Goal: Answer question/provide support

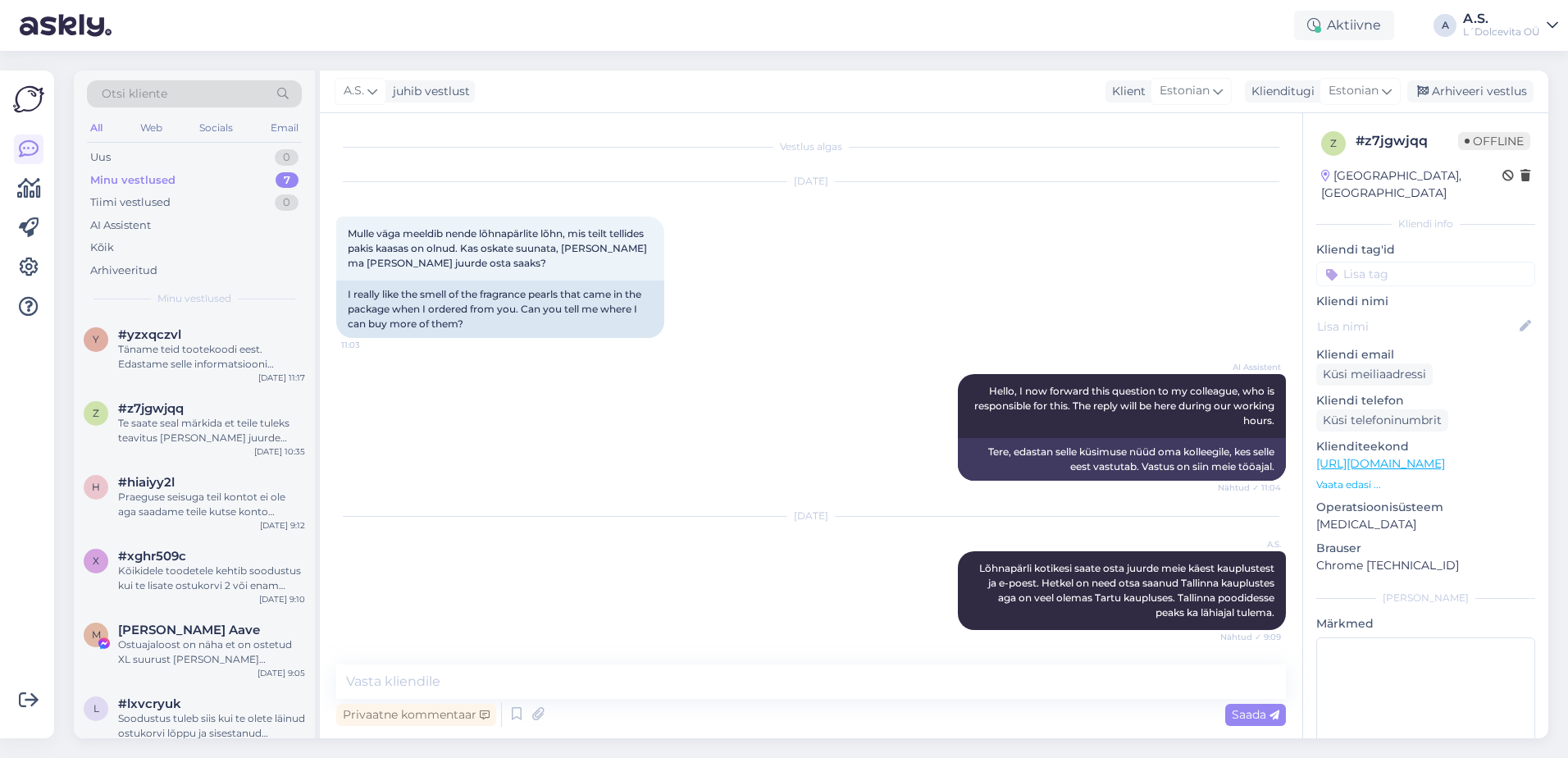
scroll to position [310, 0]
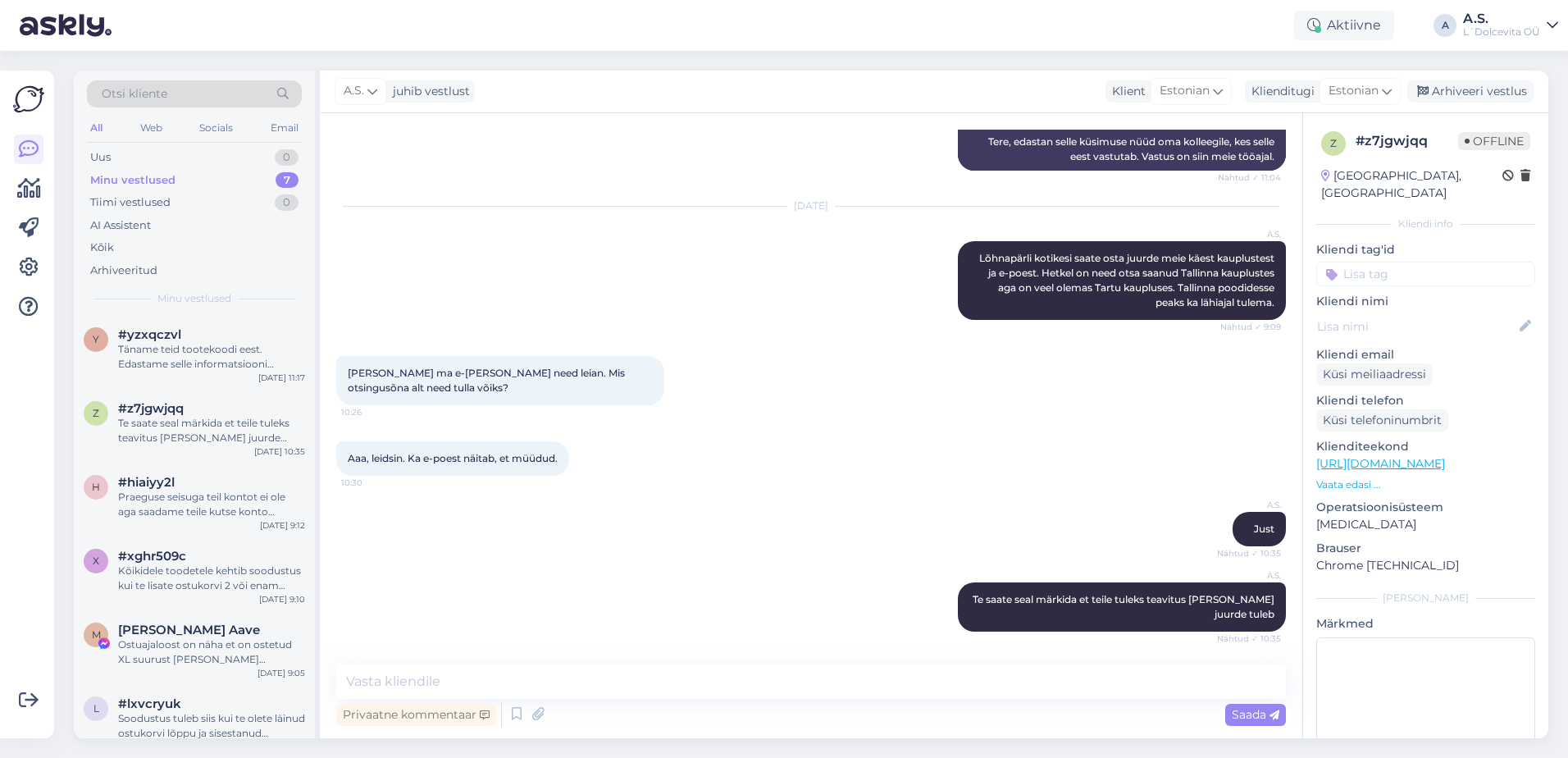
click at [193, 181] on div "Minu vestlused 7" at bounding box center [194, 180] width 215 height 23
click at [218, 376] on div "y #yzxqczvl Täname teid tootekoodi eest. Edastame selle informatsiooni kolleegi…" at bounding box center [193, 352] width 241 height 73
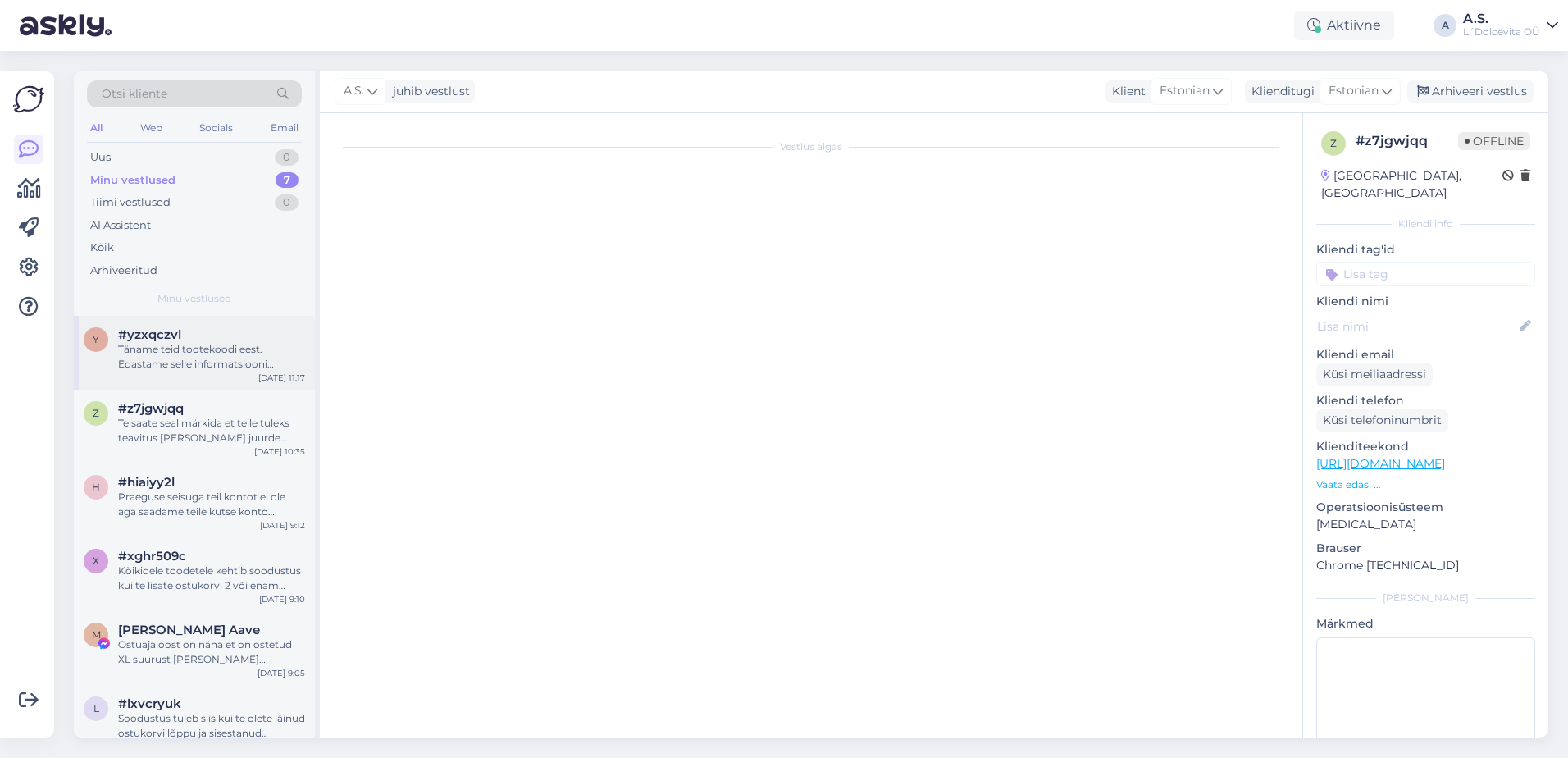
scroll to position [64, 0]
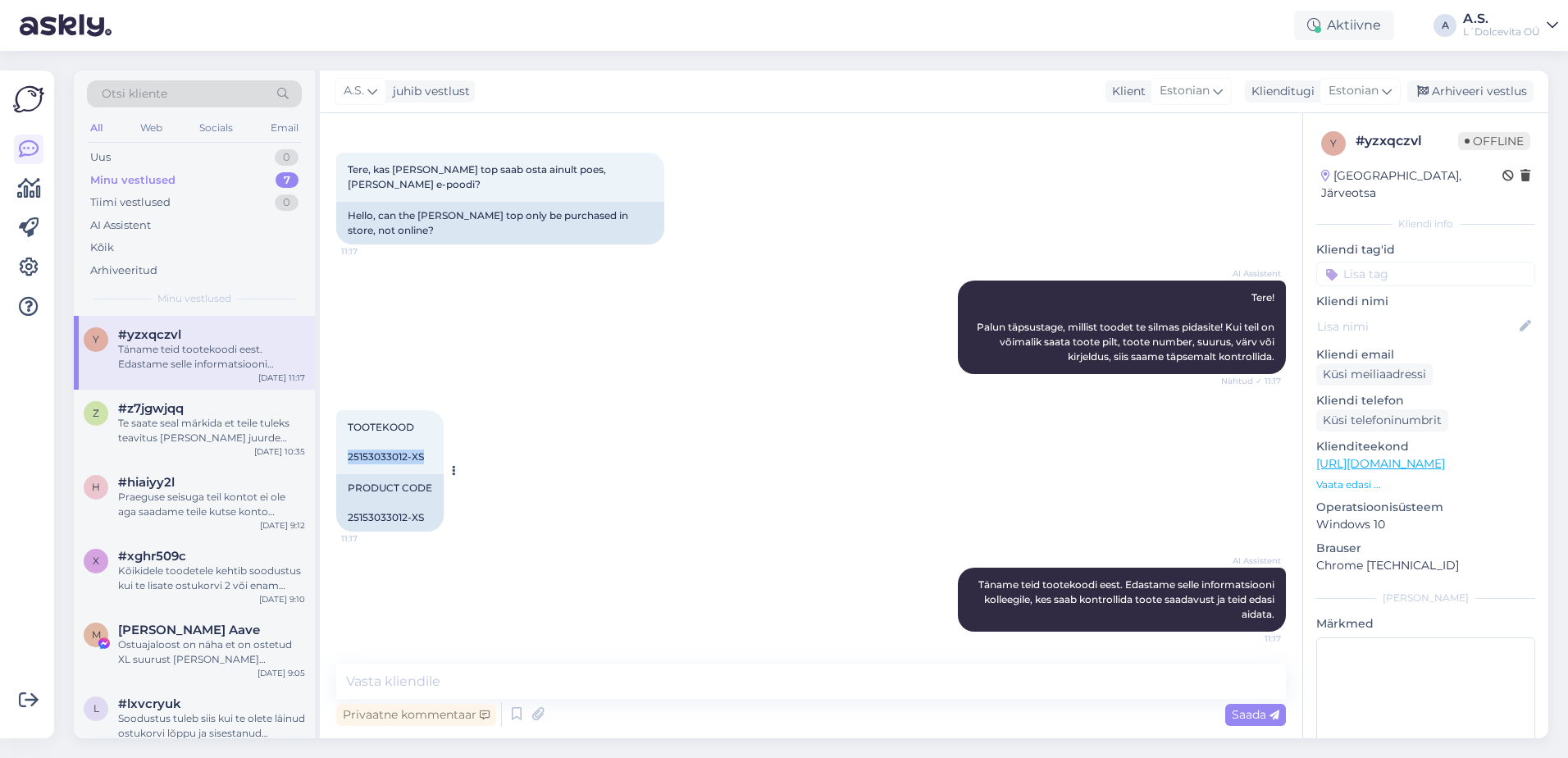
drag, startPoint x: 424, startPoint y: 455, endPoint x: 348, endPoint y: 454, distance: 76.0
click at [348, 454] on div "TOOTEKOOD 25153033012-XS 11:17" at bounding box center [389, 442] width 107 height 64
copy span "25153033012-XS"
click at [571, 679] on textarea at bounding box center [811, 681] width 950 height 35
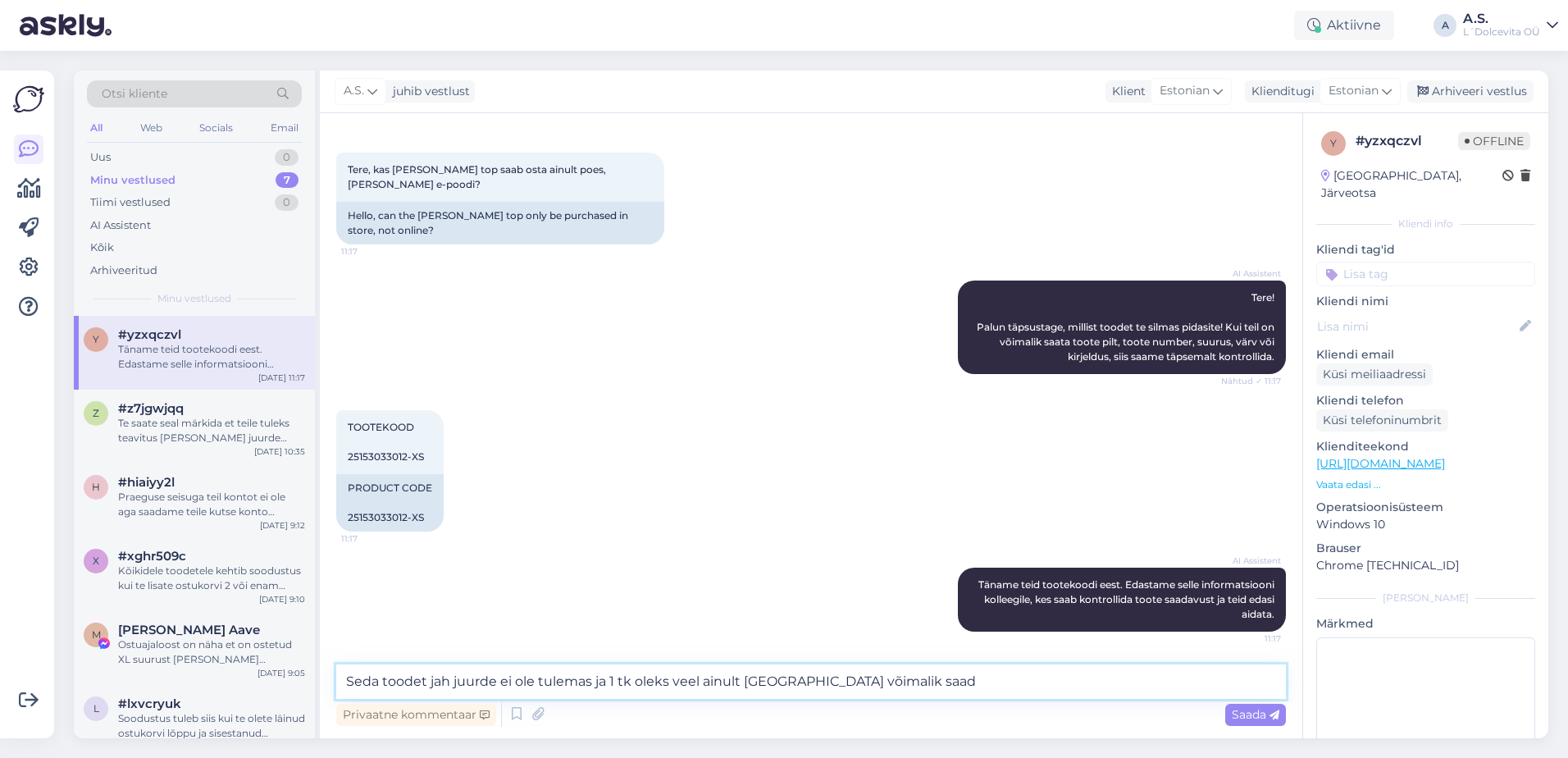
type textarea "Seda toodet jah juurde ei ole tulemas ja 1 tk oleks veel ainult [GEOGRAPHIC_DAT…"
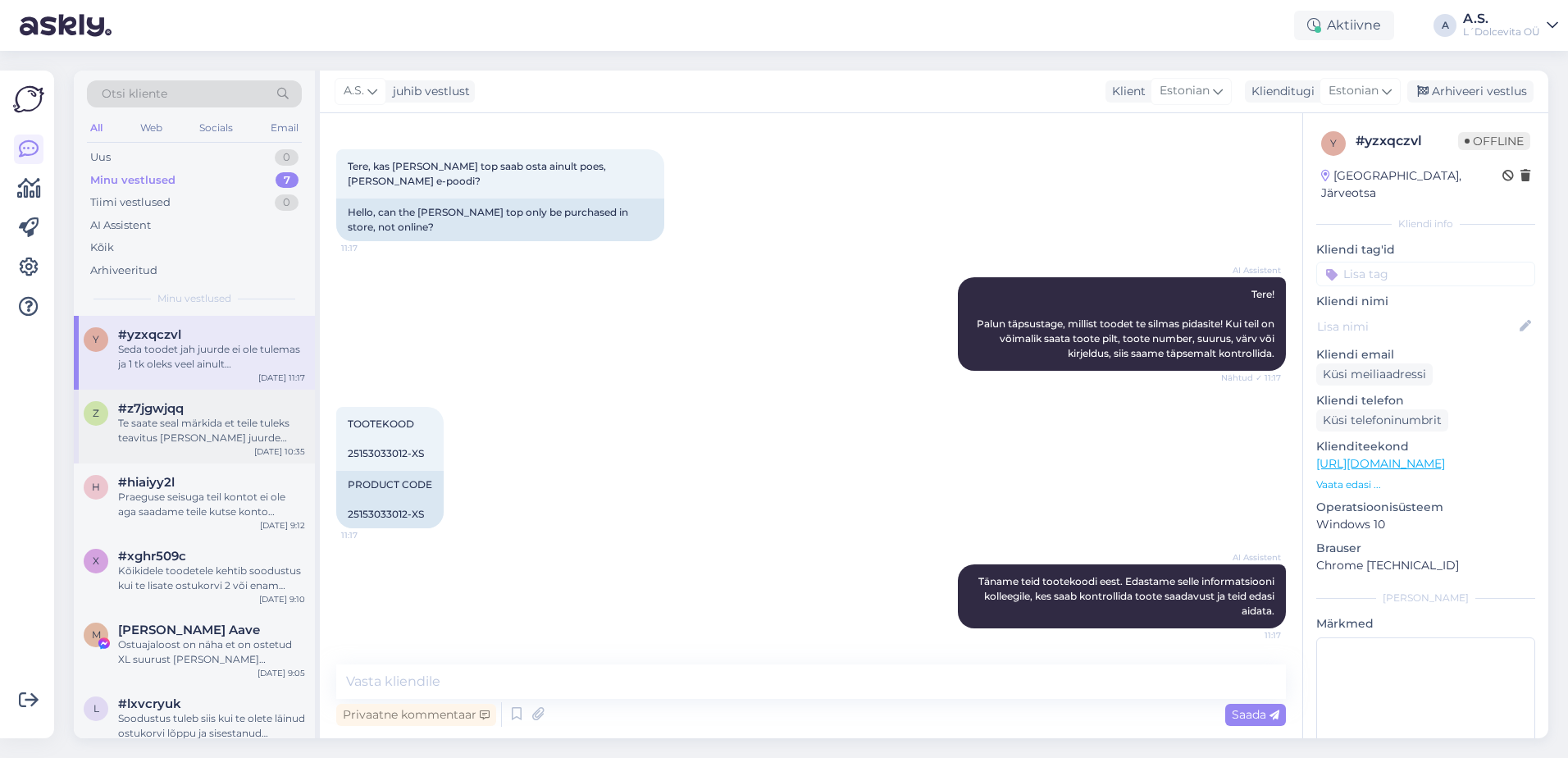
click at [203, 436] on div "Te saate seal märkida et teile tuleks teavitus [PERSON_NAME] juurde tuleb" at bounding box center [212, 431] width 187 height 29
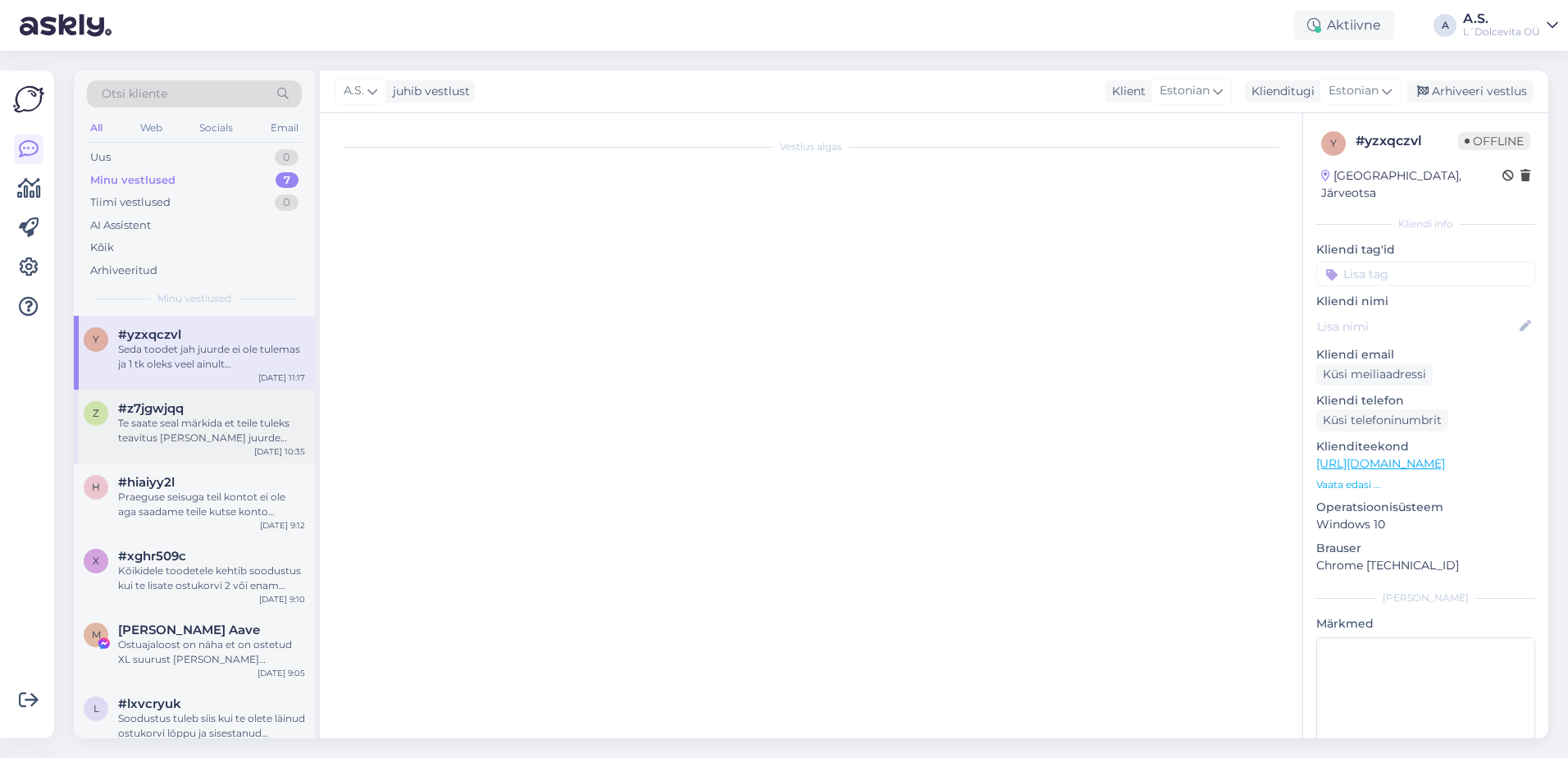
scroll to position [310, 0]
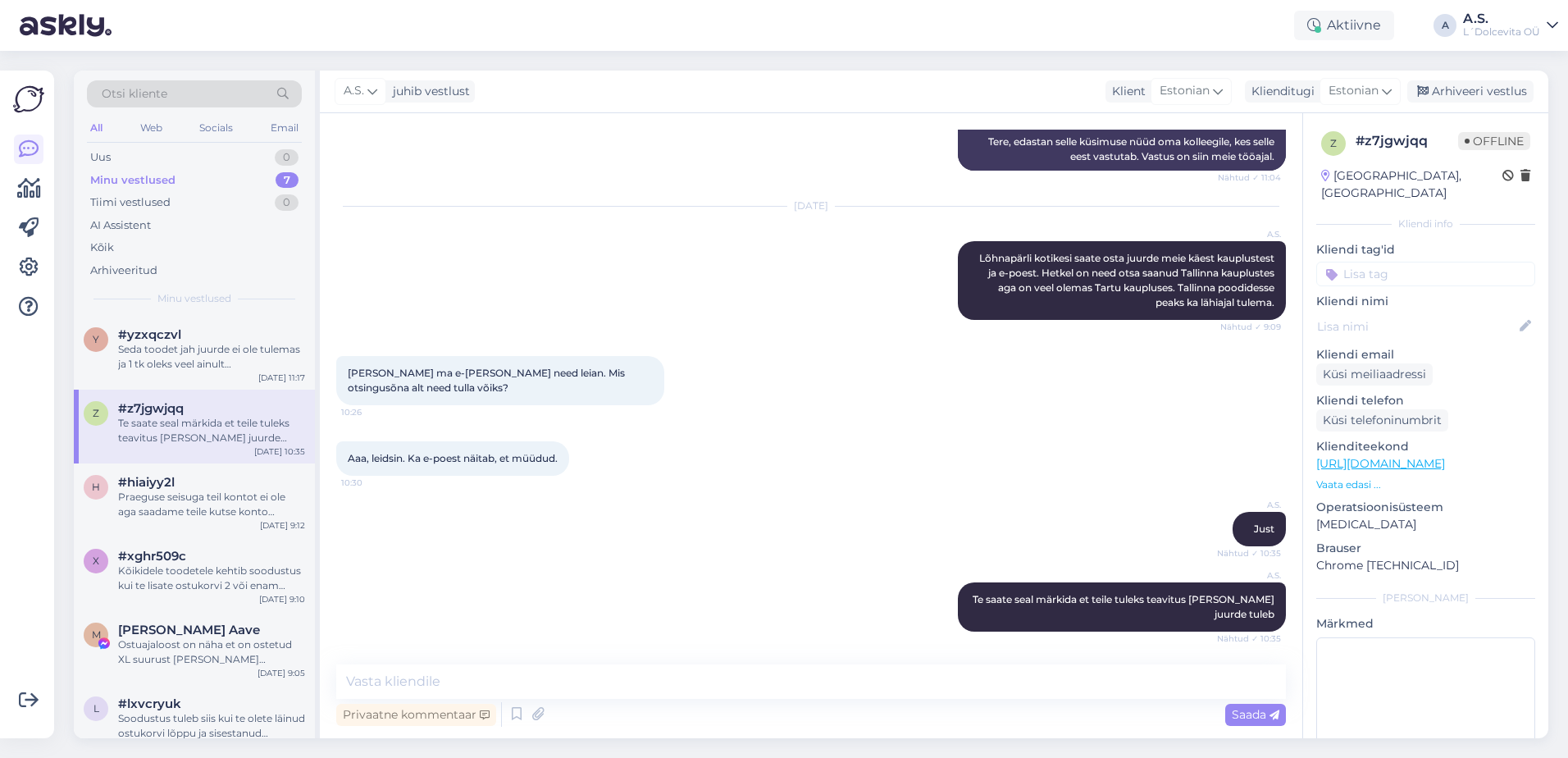
click at [144, 182] on div "Minu vestlused" at bounding box center [132, 180] width 85 height 16
click at [157, 359] on div "Seda toodet jah juurde ei ole tulemas ja 1 tk oleks veel ainult [GEOGRAPHIC_DAT…" at bounding box center [212, 357] width 187 height 29
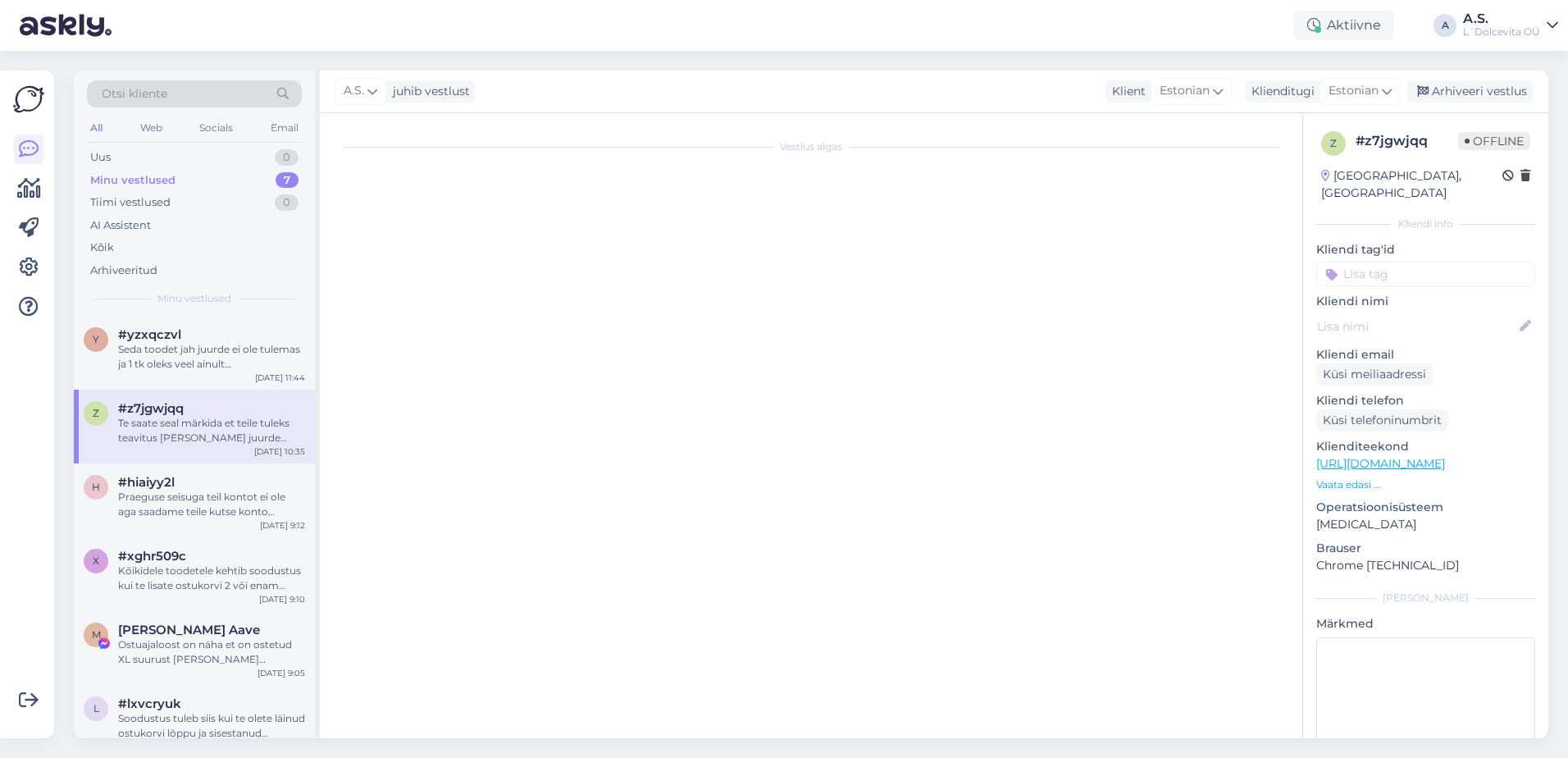
scroll to position [149, 0]
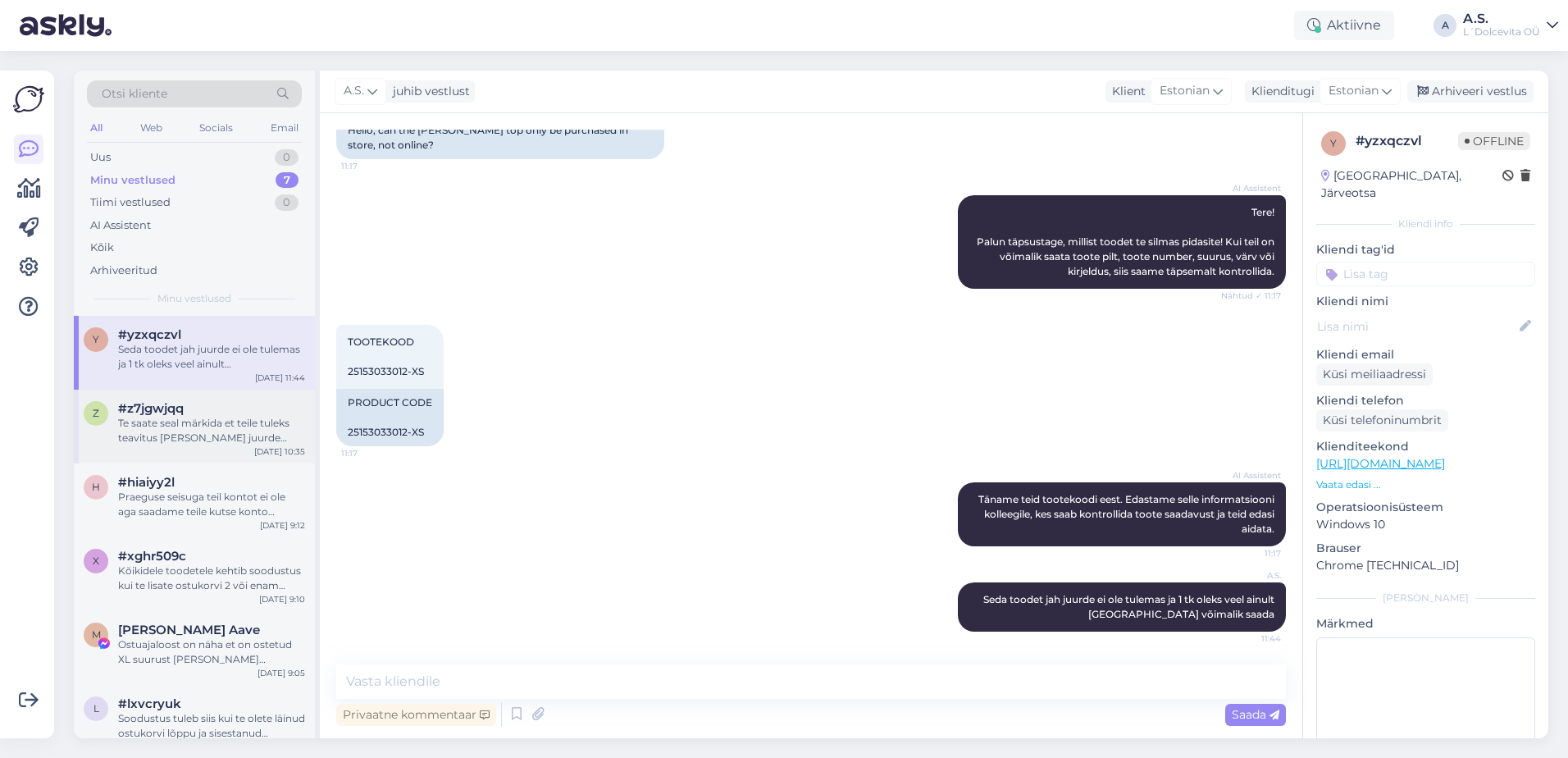
click at [185, 418] on div "Te saate seal märkida et teile tuleks teavitus [PERSON_NAME] juurde tuleb" at bounding box center [212, 431] width 187 height 29
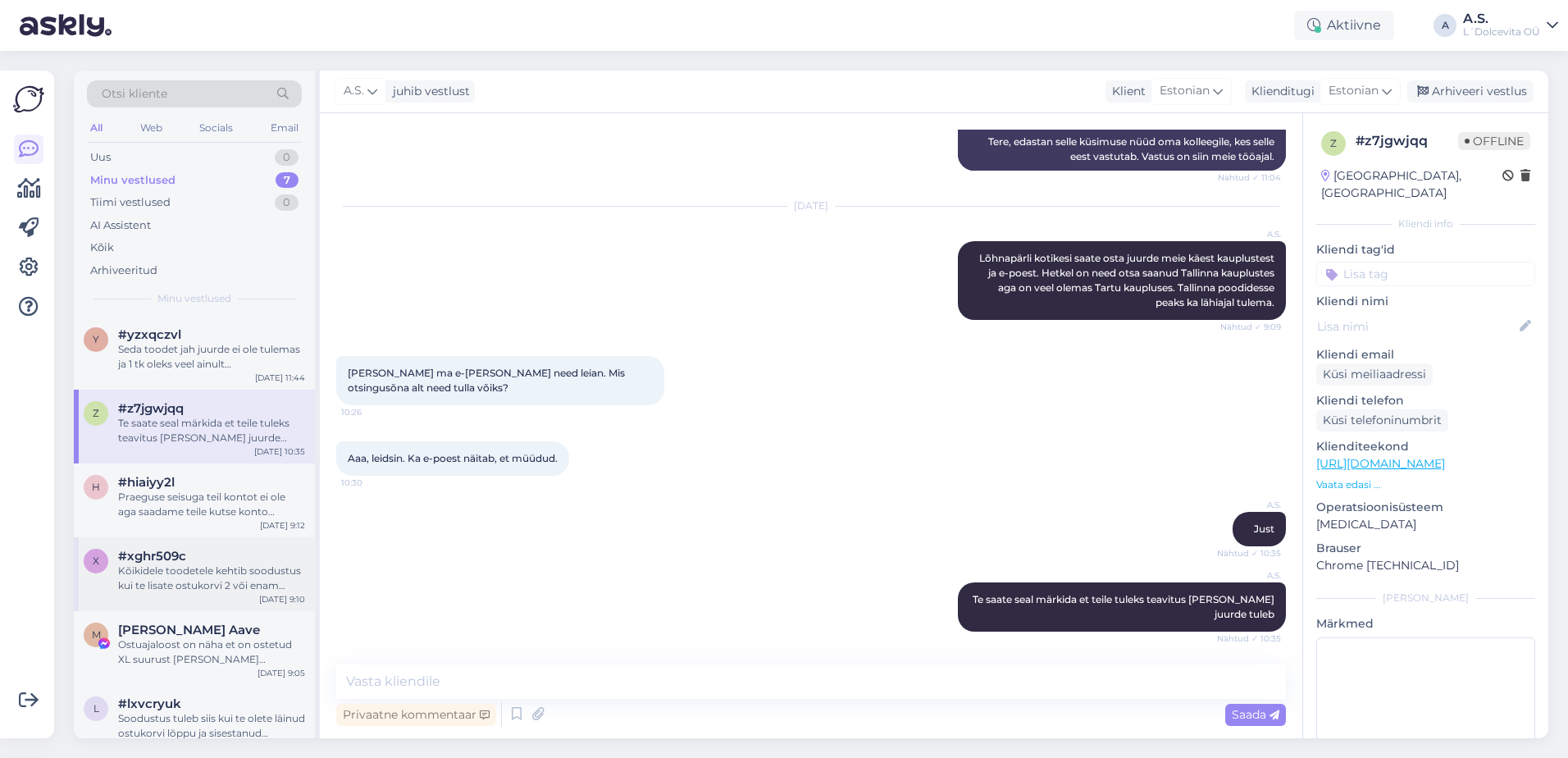
scroll to position [94, 0]
